Goal: Book appointment/travel/reservation

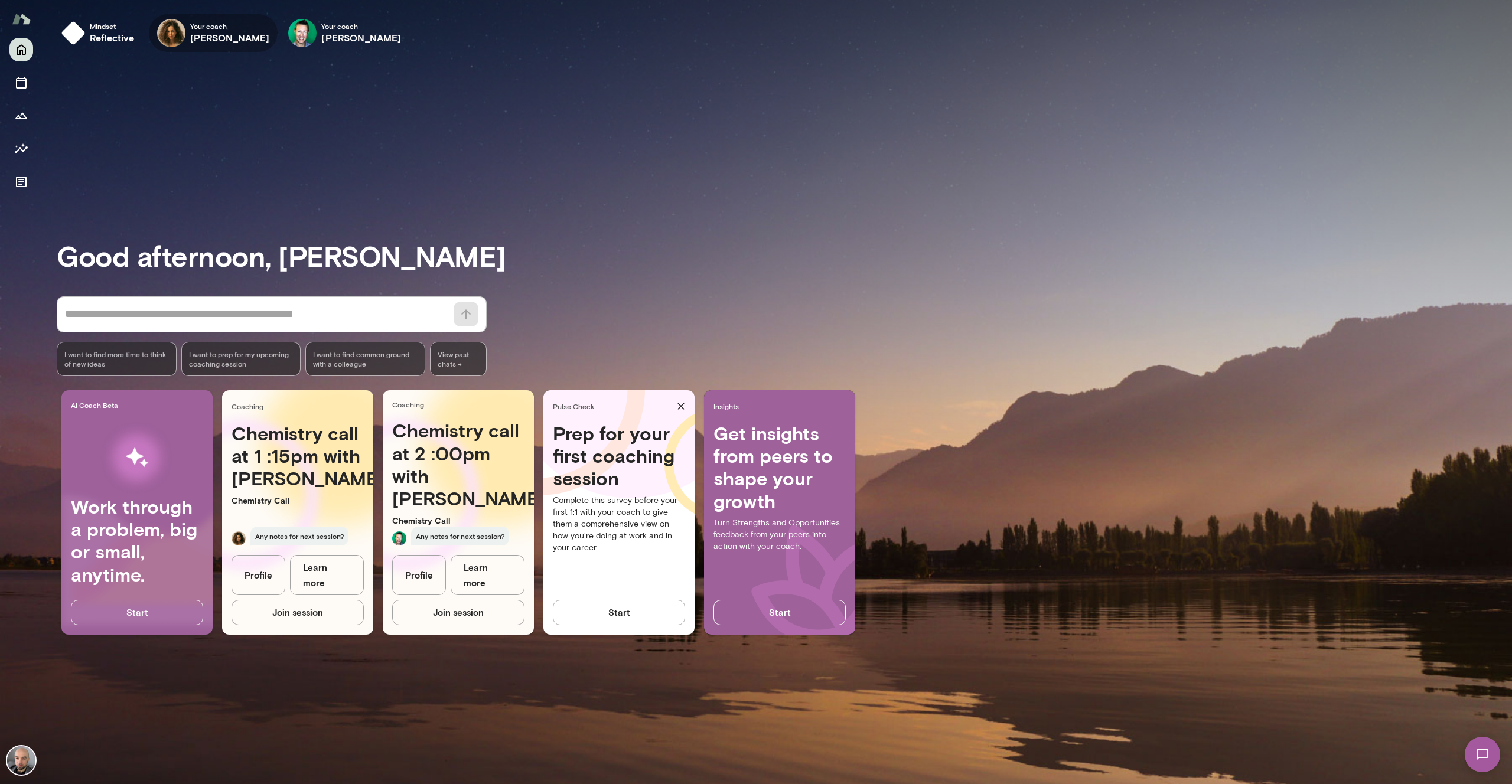
click at [0, 0] on icon "button" at bounding box center [0, 0] width 0 height 0
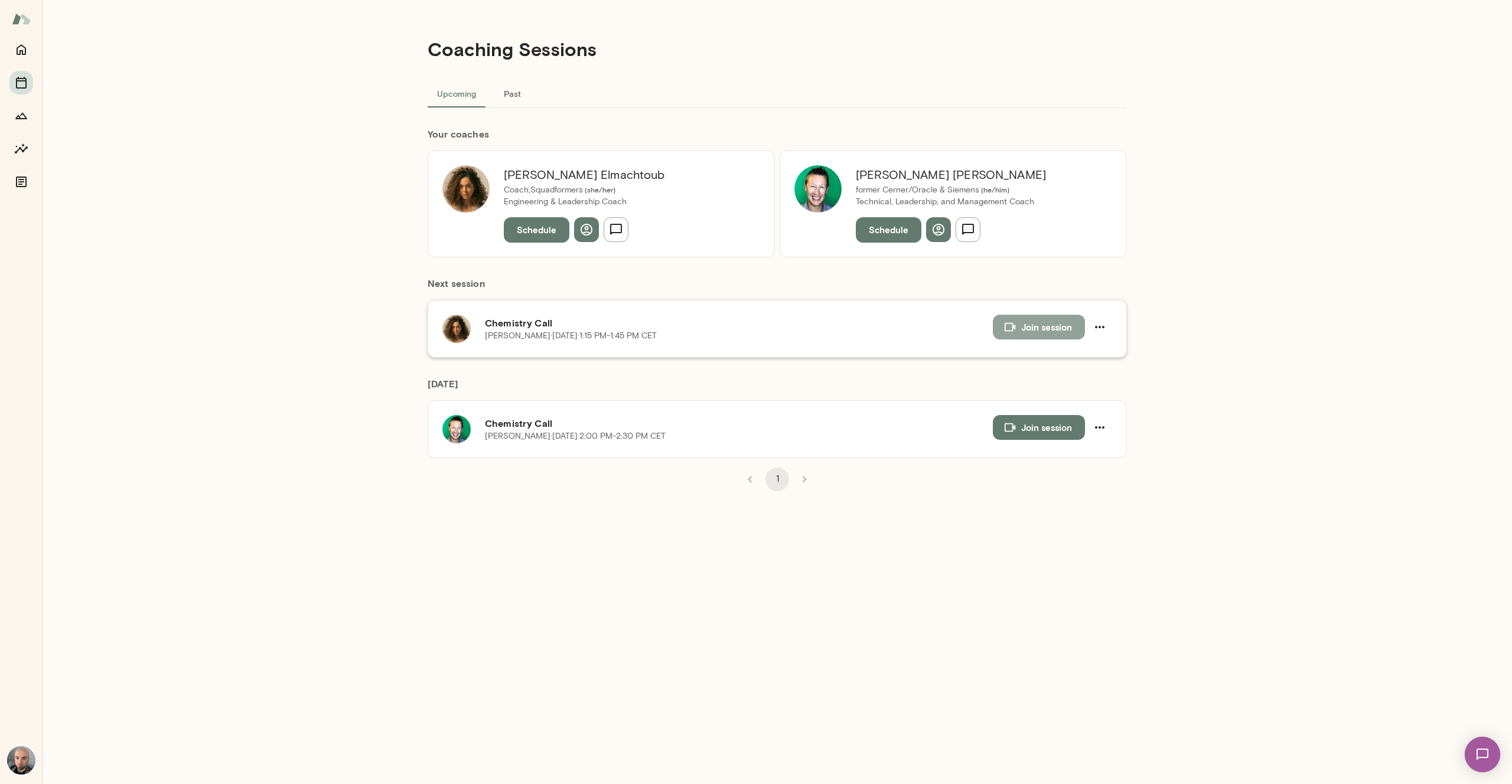
click at [1020, 325] on button "Join session" at bounding box center [1038, 327] width 92 height 25
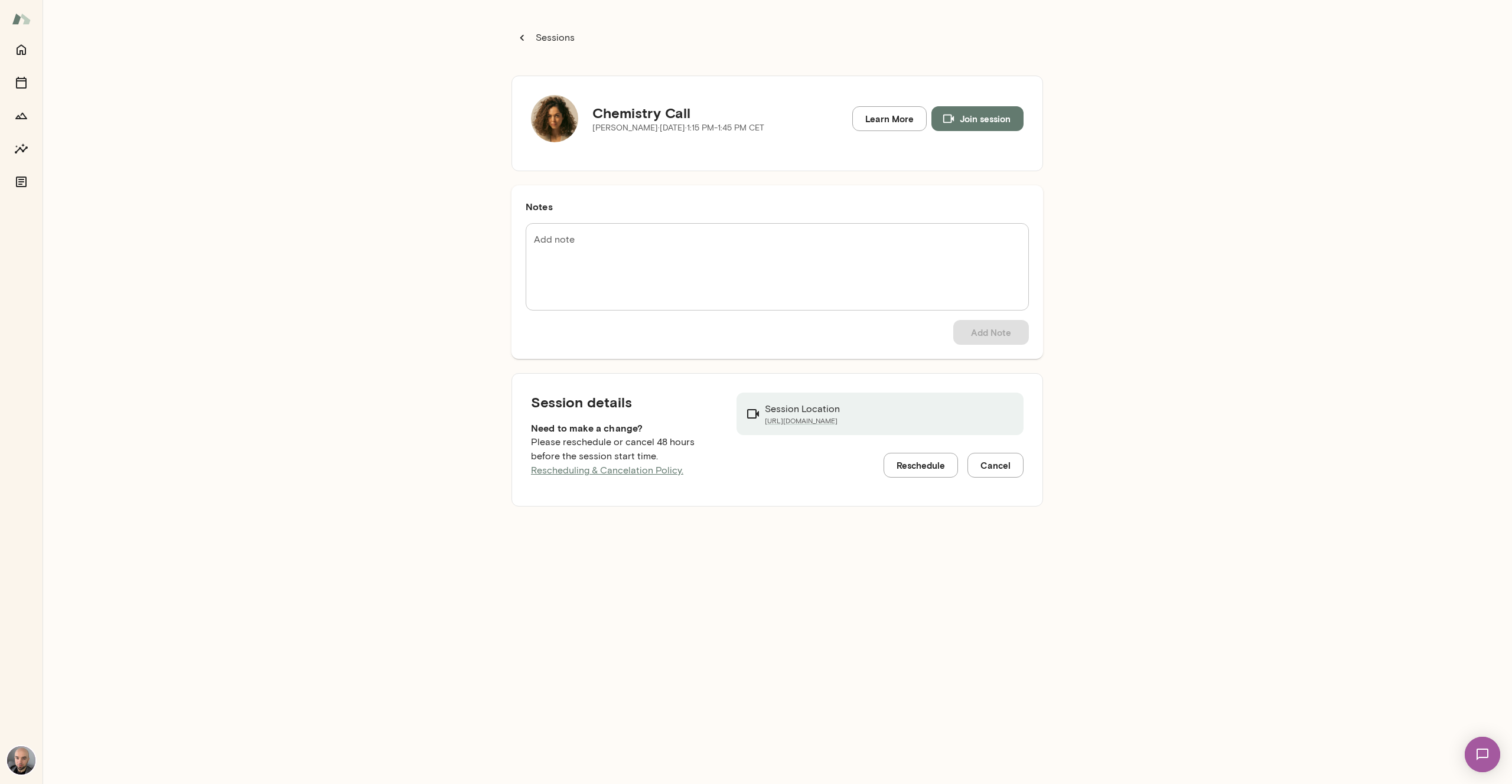
click at [524, 32] on icon "button" at bounding box center [522, 38] width 13 height 13
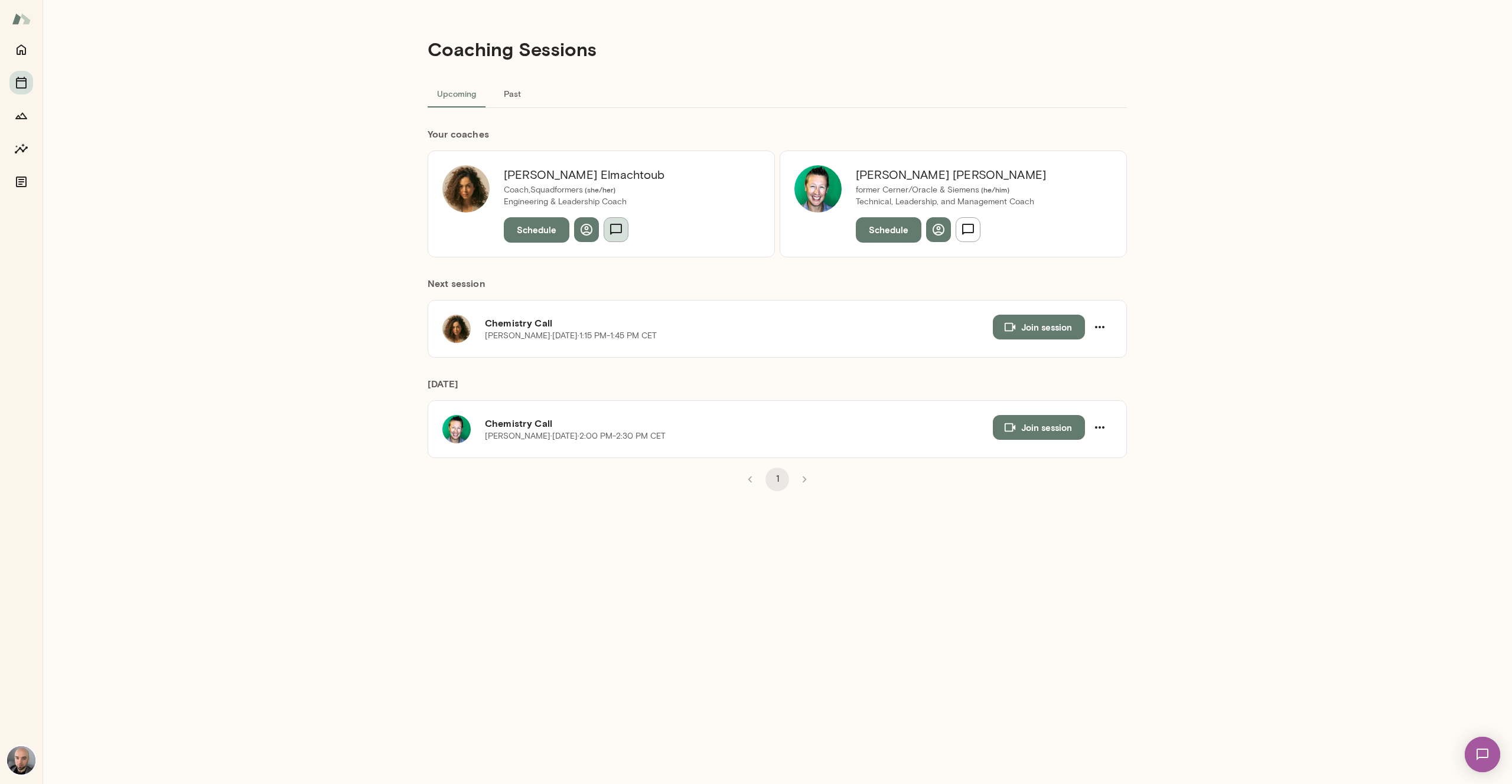
click at [622, 234] on icon "button" at bounding box center [616, 229] width 14 height 14
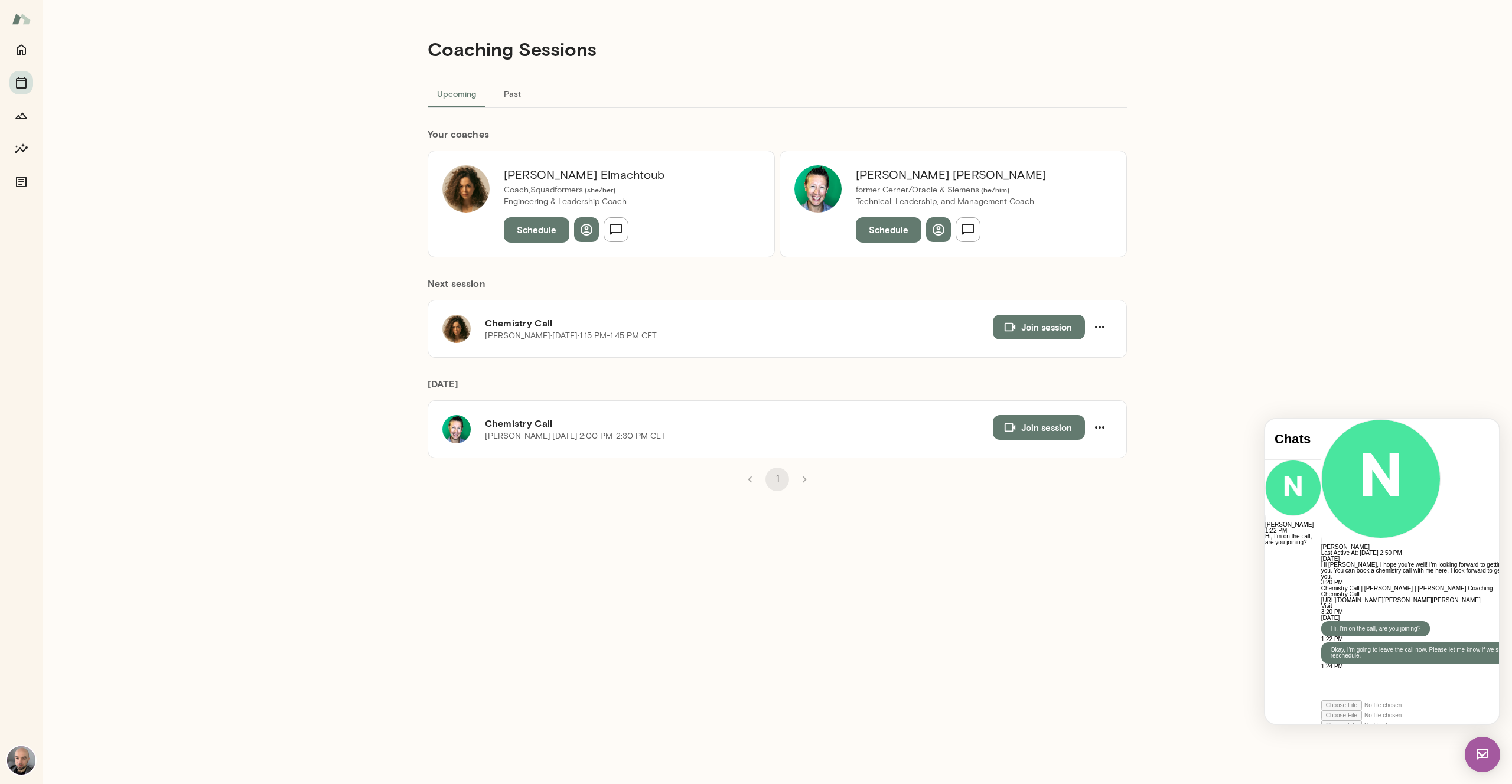
scroll to position [347, 0]
